Goal: Information Seeking & Learning: Learn about a topic

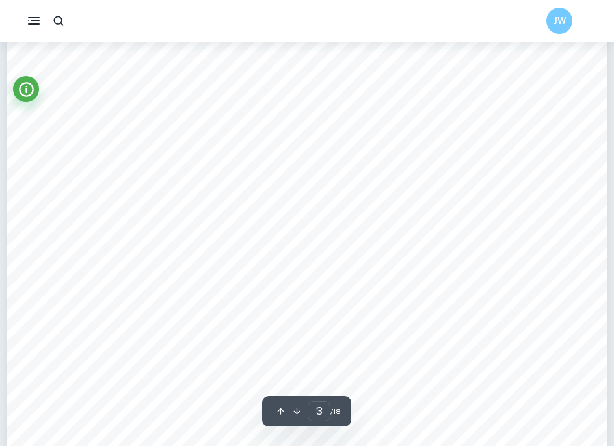
scroll to position [2410, 0]
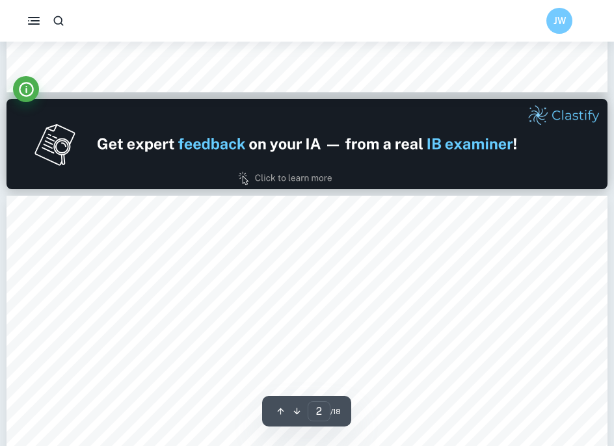
type input "1"
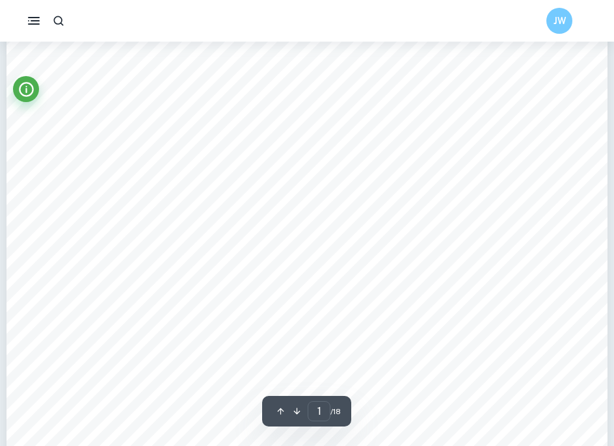
scroll to position [0, 0]
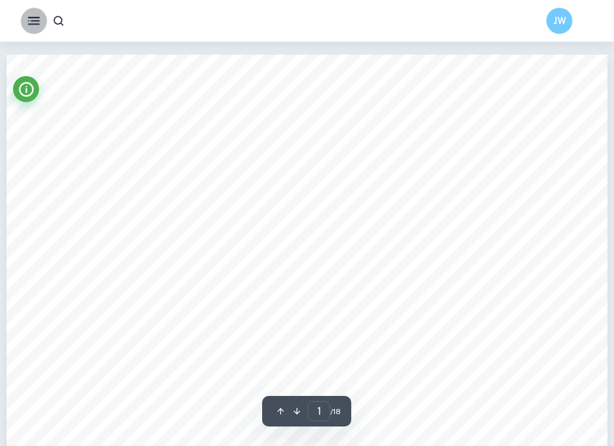
click at [31, 21] on rect "button" at bounding box center [35, 20] width 9 height 1
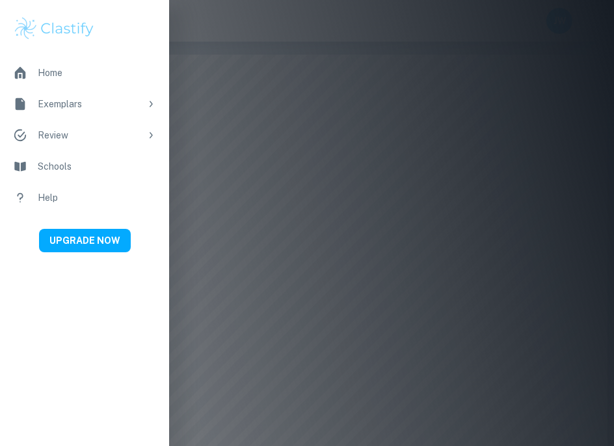
click at [68, 69] on div "Home" at bounding box center [97, 73] width 118 height 14
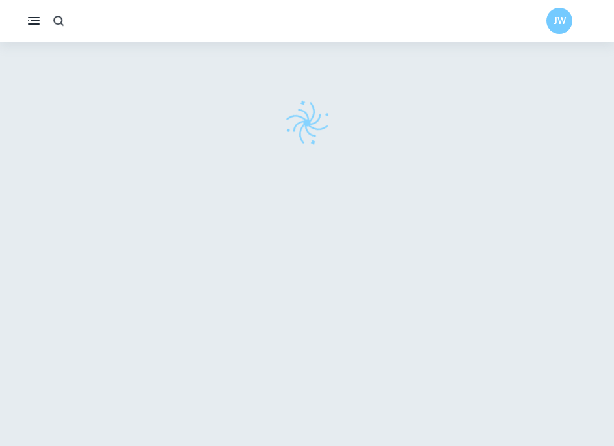
click at [59, 19] on icon "button" at bounding box center [59, 21] width 14 height 14
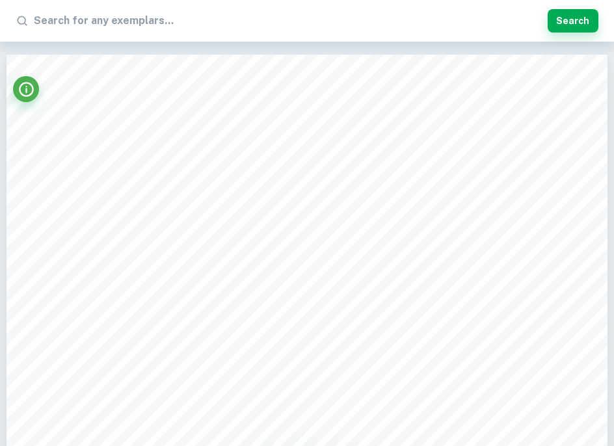
paste input "Correlation between GDP per capita and CO₂ Emissions per capita"
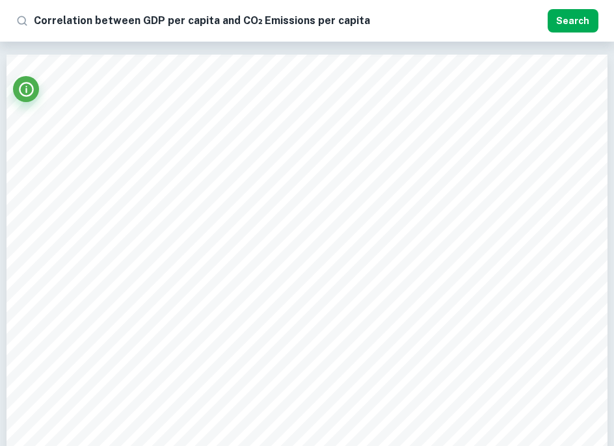
type input "Correlation between GDP per capita and CO₂ Emissions per capita"
click at [565, 22] on button "Search" at bounding box center [572, 20] width 51 height 23
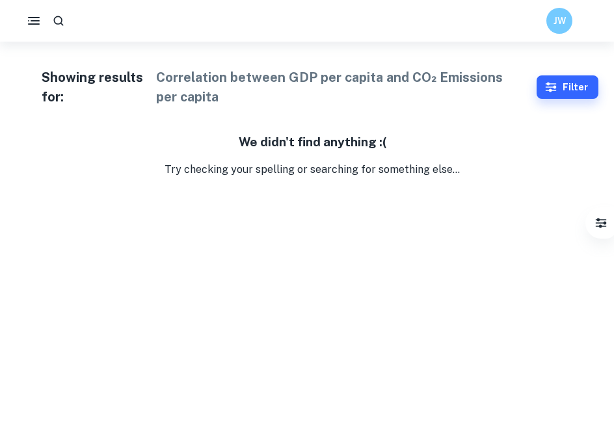
click at [123, 42] on div "Showing results for: Correlation between GDP per capita and CO₂ Emissions per c…" at bounding box center [307, 110] width 614 height 136
click at [62, 21] on icon "button" at bounding box center [59, 21] width 14 height 14
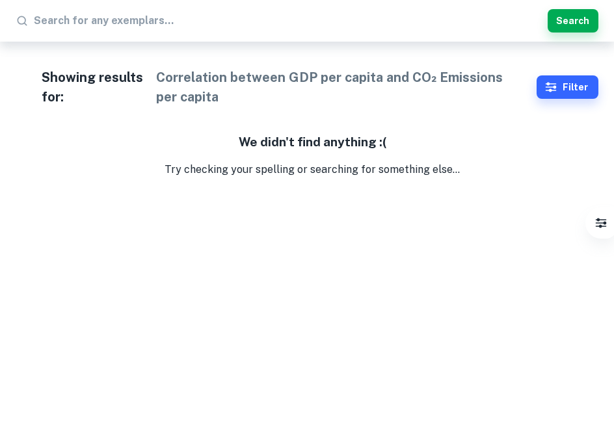
click at [94, 21] on input "text" at bounding box center [288, 20] width 508 height 21
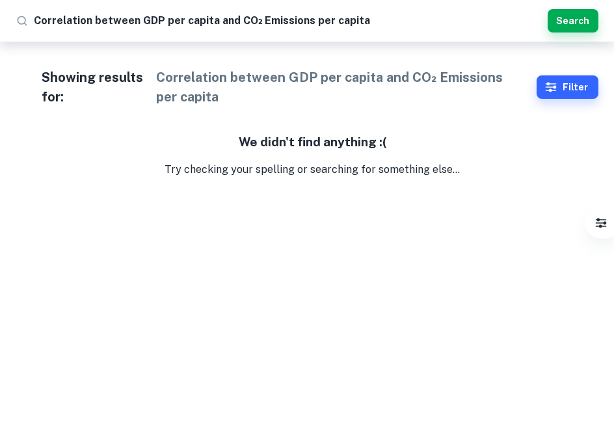
drag, startPoint x: 137, startPoint y: 19, endPoint x: 28, endPoint y: 19, distance: 109.2
click at [28, 19] on div "​ Correlation between GDP per capita and CO₂ Emissions per capita" at bounding box center [279, 20] width 527 height 21
type input "GDP per capita and CO₂ Emissions per capita"
click at [564, 20] on button "Search" at bounding box center [572, 20] width 51 height 23
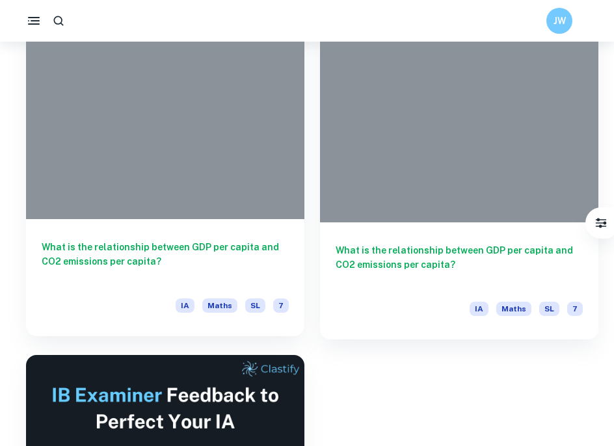
scroll to position [53, 0]
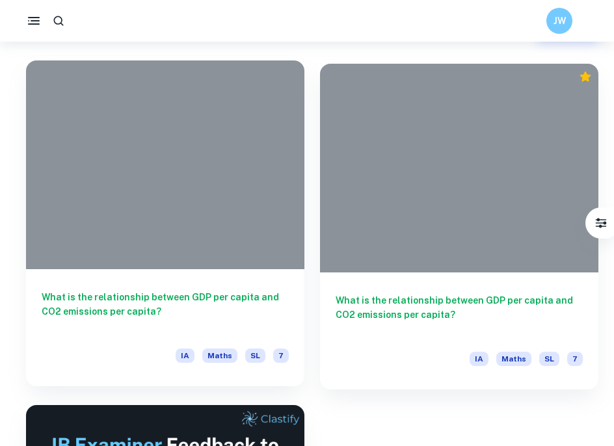
click at [242, 296] on h6 "What is the relationship between GDP per capita and CO2 emissions per capita?" at bounding box center [165, 311] width 247 height 43
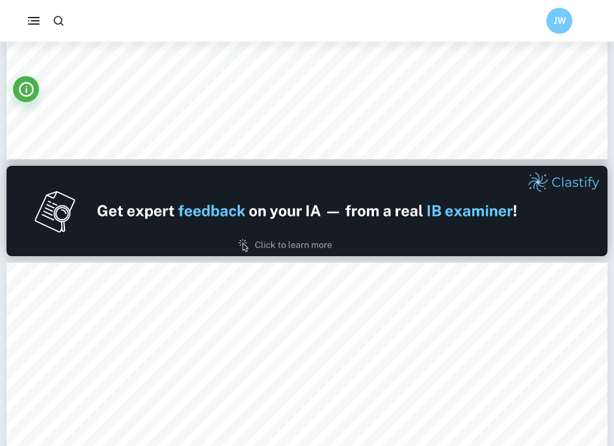
scroll to position [744, 0]
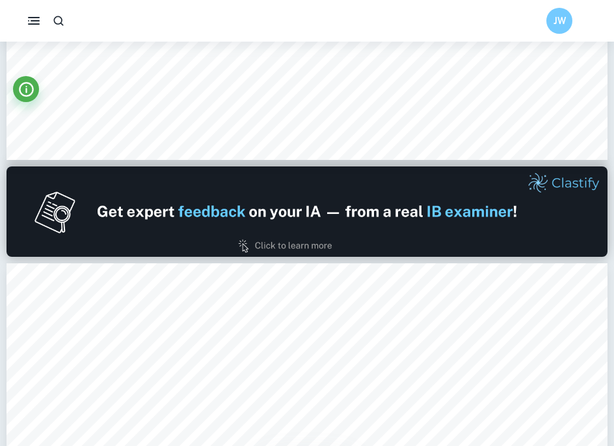
scroll to position [53, 0]
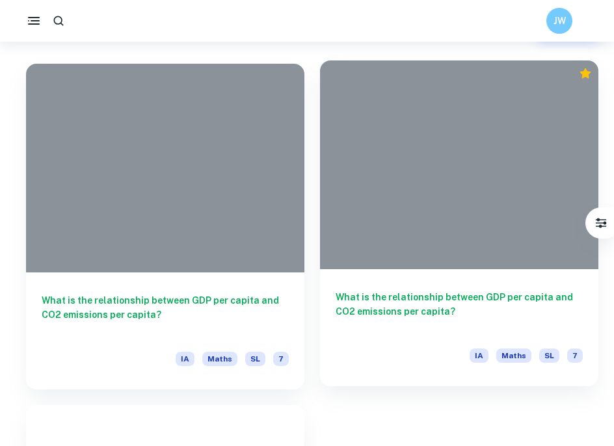
click at [379, 305] on h6 "What is the relationship between GDP per capita and CO2 emissions per capita?" at bounding box center [458, 311] width 247 height 43
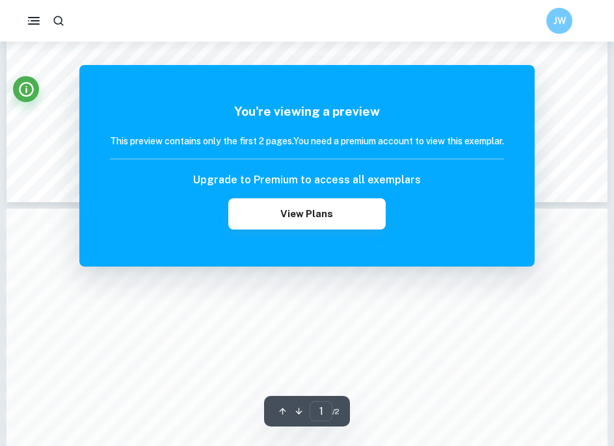
scroll to position [784, 0]
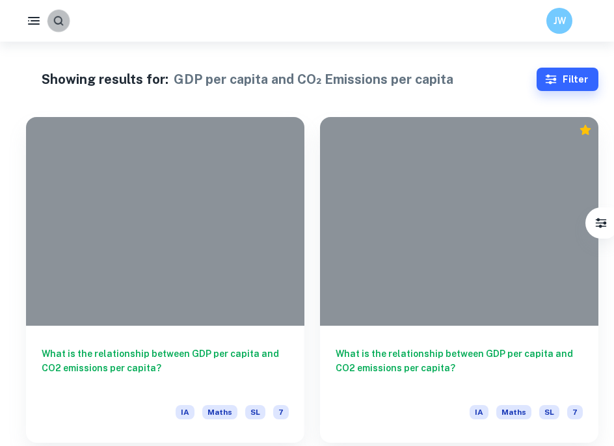
click at [63, 21] on icon "button" at bounding box center [58, 20] width 12 height 12
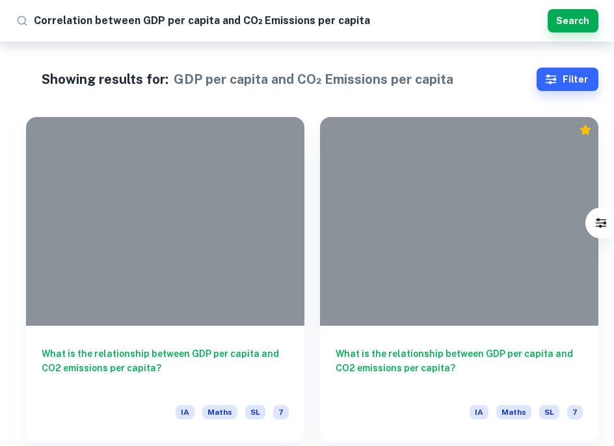
click at [211, 23] on input "Correlation between GDP per capita and CO₂ Emissions per capita" at bounding box center [288, 20] width 508 height 21
click at [164, 20] on input "Correlation between GDP and CO₂ Emissions per capita" at bounding box center [288, 20] width 508 height 21
click at [330, 25] on input "Correlation between GDP and CO₂ Emissions per capita" at bounding box center [288, 20] width 508 height 21
type input "Correlation between GDP and CO₂ Emissions"
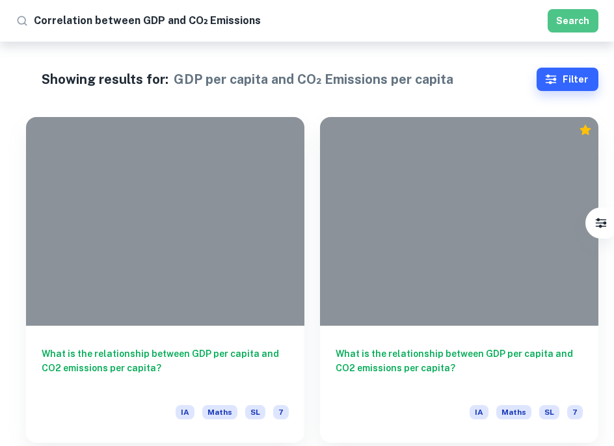
click at [570, 21] on button "Search" at bounding box center [572, 20] width 51 height 23
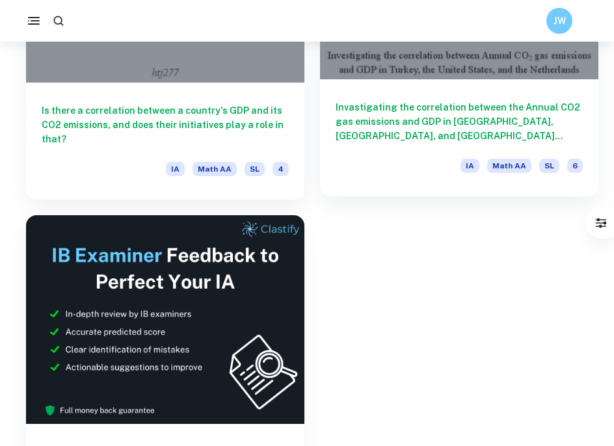
scroll to position [232, 0]
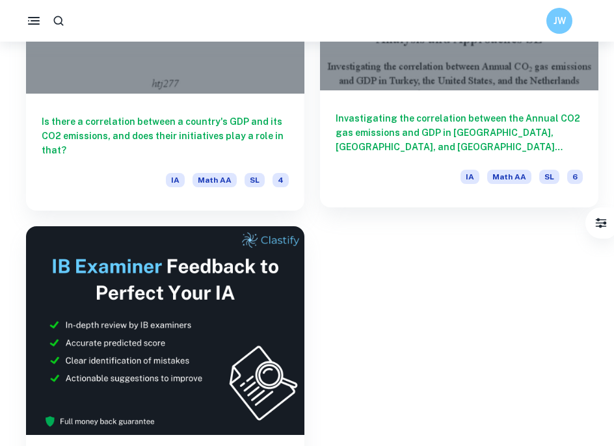
click at [397, 133] on h6 "Invastigating the correlation between the Annual CO2 gas emissions and GDP in […" at bounding box center [458, 132] width 247 height 43
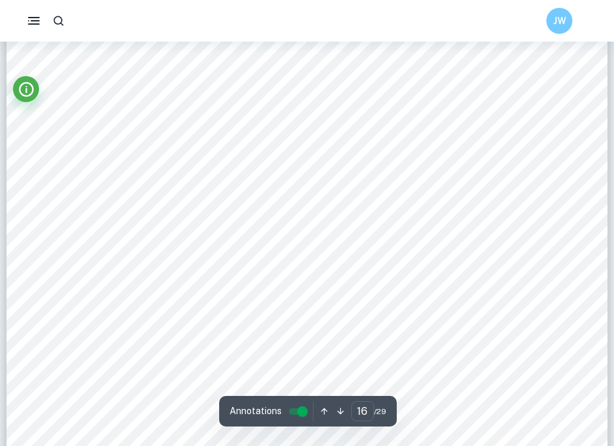
scroll to position [12292, 0]
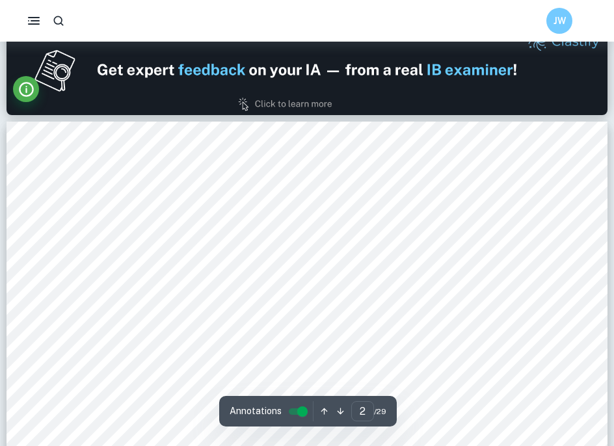
type input "1"
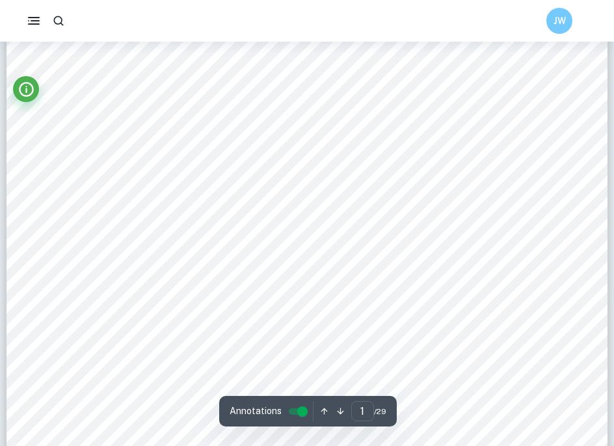
scroll to position [222, 0]
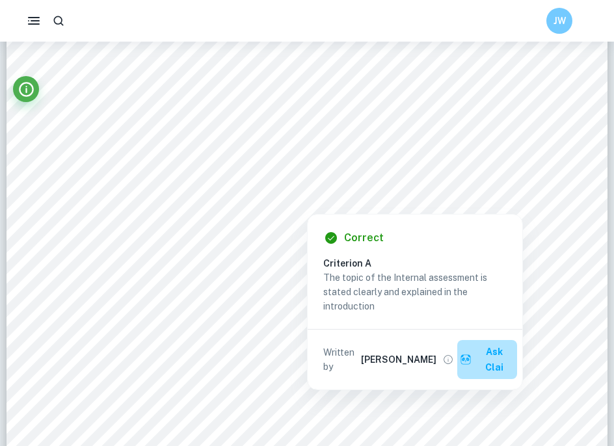
click at [484, 355] on button "Ask Clai" at bounding box center [487, 359] width 60 height 39
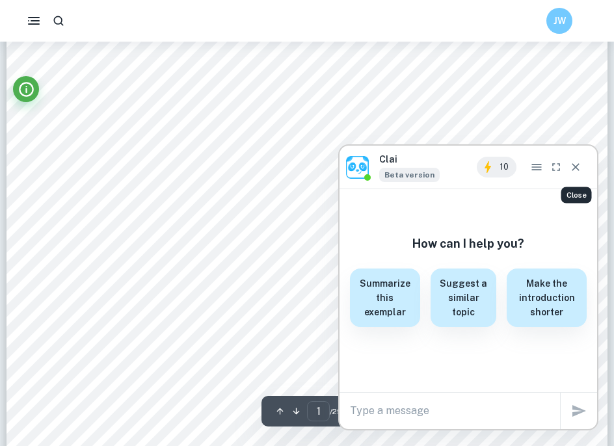
click at [578, 171] on icon "Close" at bounding box center [575, 167] width 13 height 13
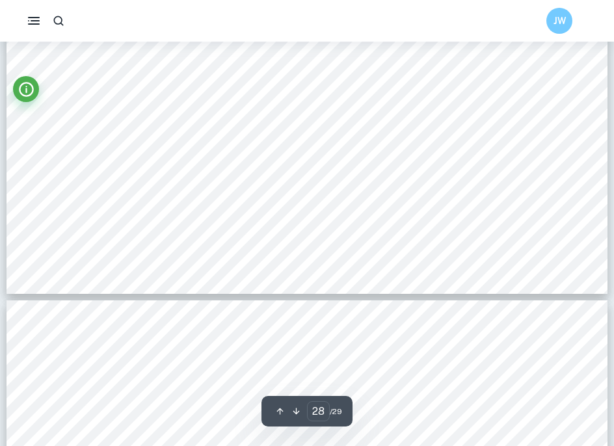
scroll to position [22300, 0]
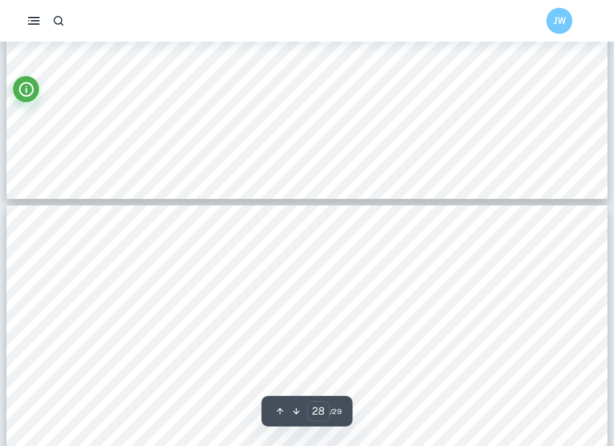
type input "29"
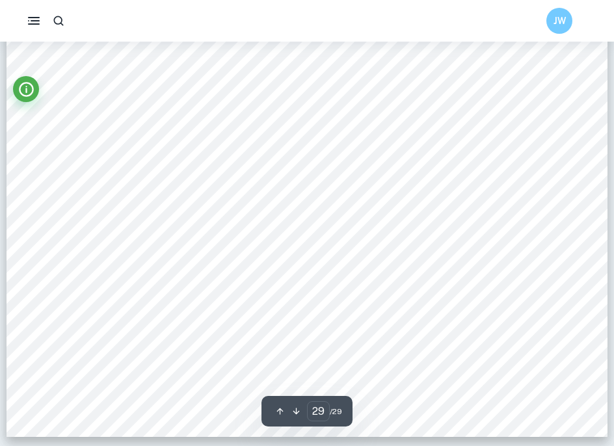
scroll to position [22913, 0]
